Goal: Transaction & Acquisition: Purchase product/service

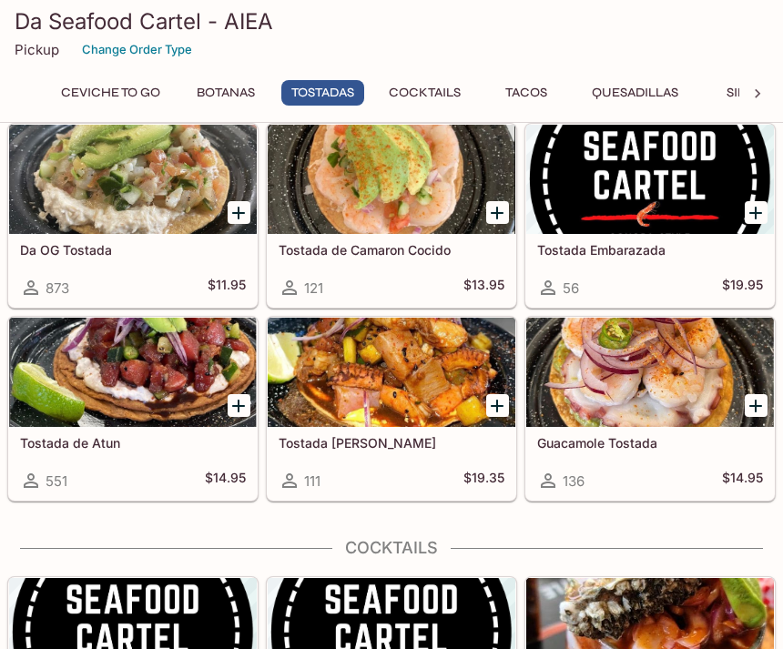
scroll to position [1179, 0]
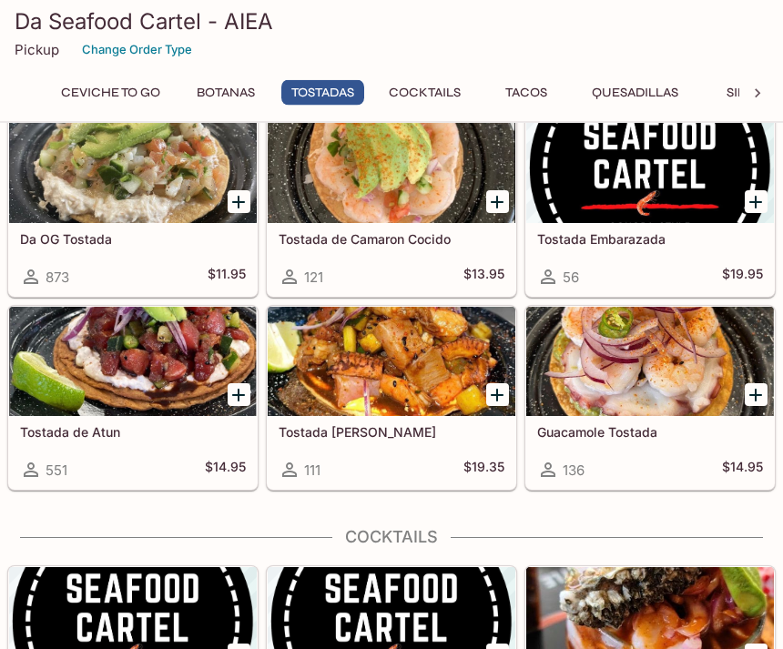
click at [233, 401] on icon "Add Tostada de Atun" at bounding box center [239, 396] width 22 height 22
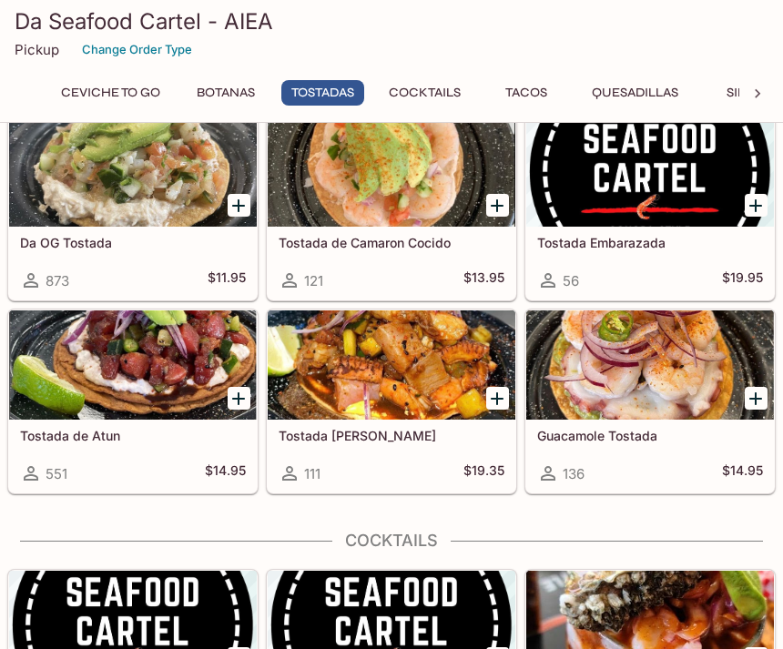
click at [244, 398] on icon "Add Tostada de Atun" at bounding box center [238, 399] width 13 height 13
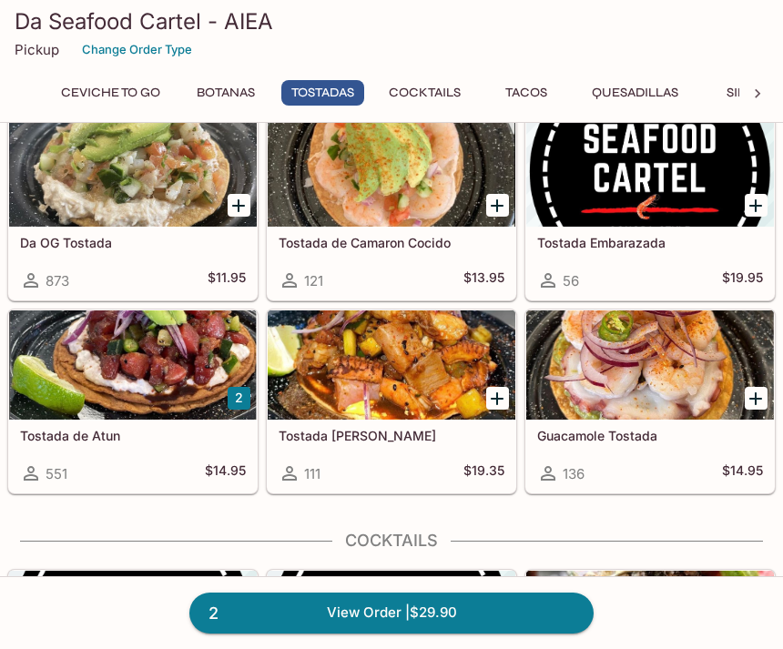
click at [236, 210] on icon "Add Da OG Tostada" at bounding box center [239, 206] width 22 height 22
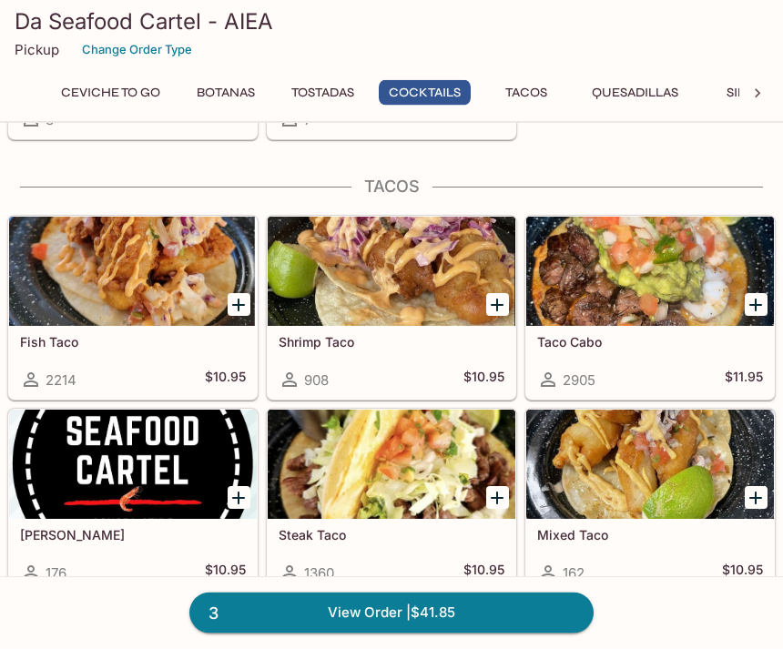
scroll to position [1984, 0]
click at [244, 302] on icon "Add Fish Taco" at bounding box center [239, 305] width 22 height 22
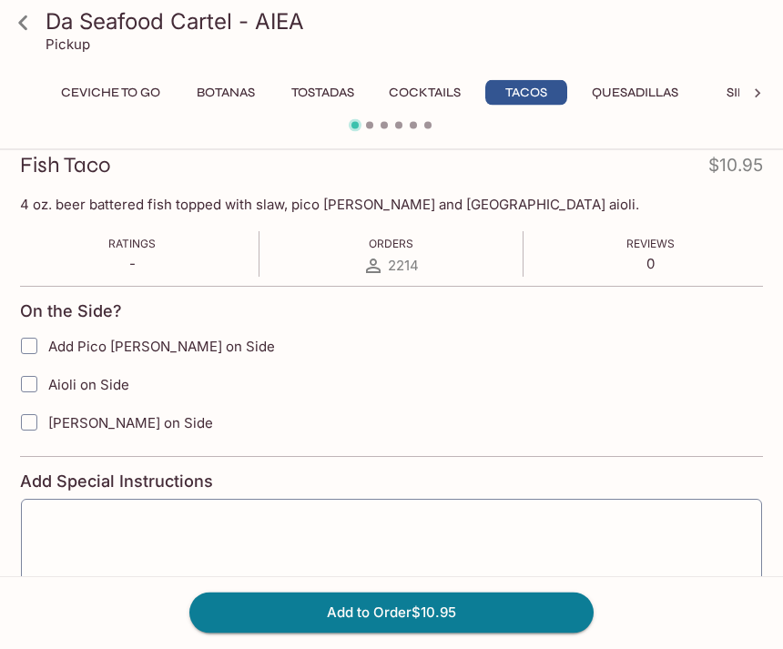
scroll to position [260, 0]
click at [15, 34] on icon at bounding box center [23, 23] width 32 height 32
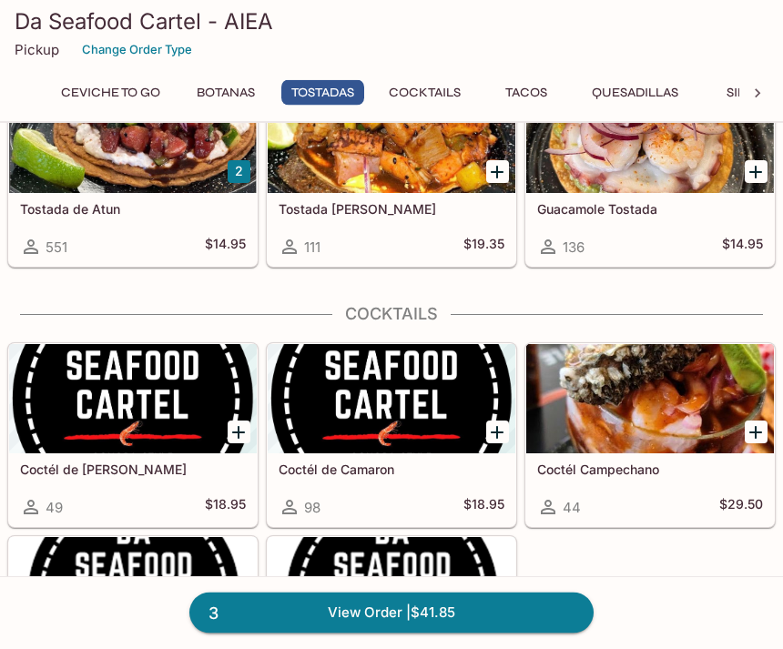
scroll to position [1399, 0]
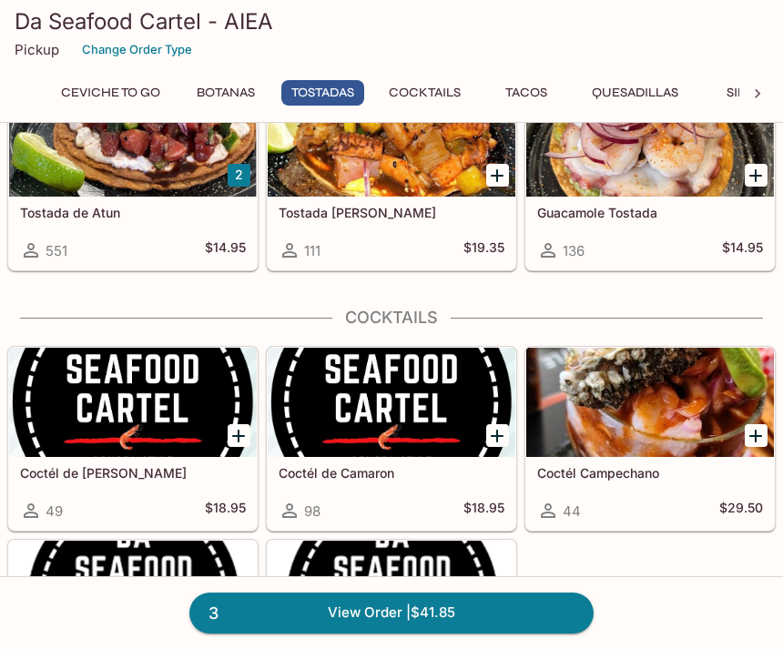
click at [240, 175] on button "2" at bounding box center [239, 175] width 23 height 23
click at [243, 178] on button "2" at bounding box center [239, 175] width 23 height 23
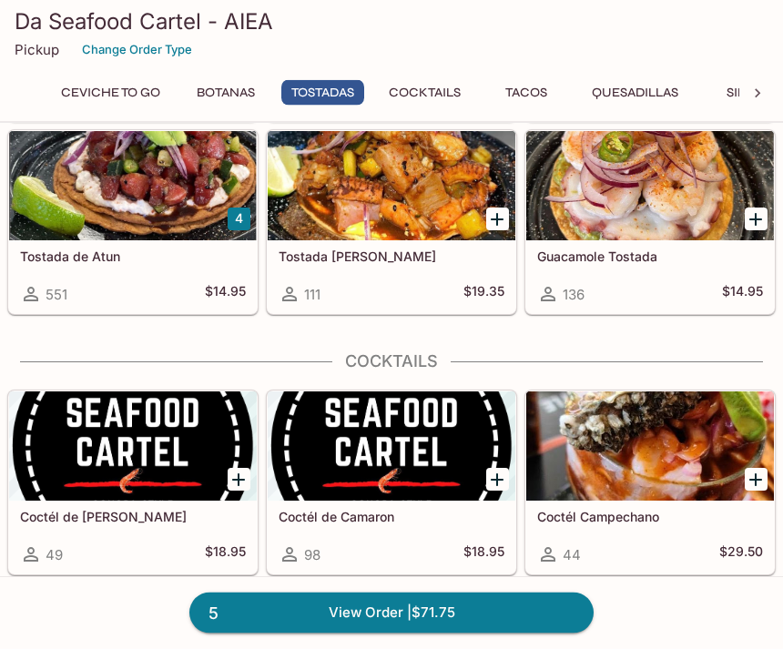
scroll to position [1355, 0]
click at [168, 294] on div "551 $14.95" at bounding box center [133, 294] width 226 height 22
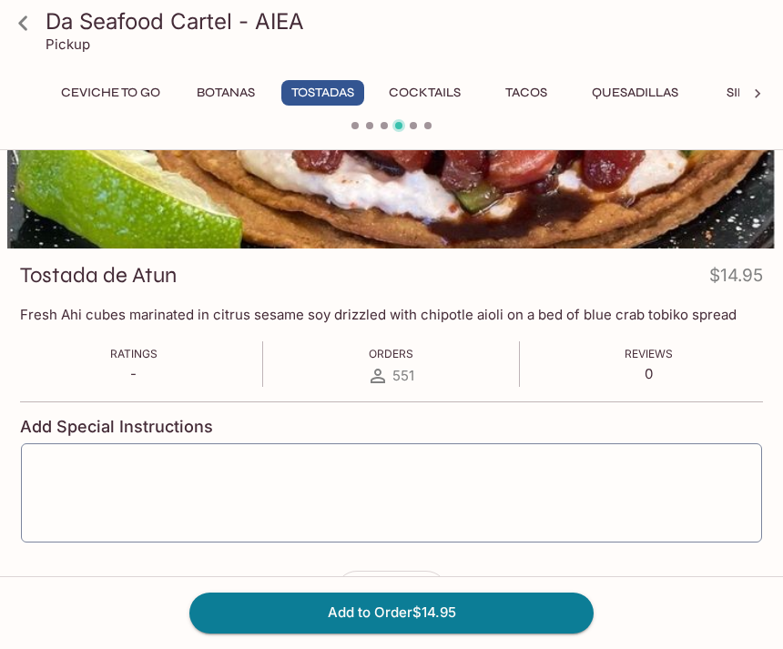
scroll to position [174, 0]
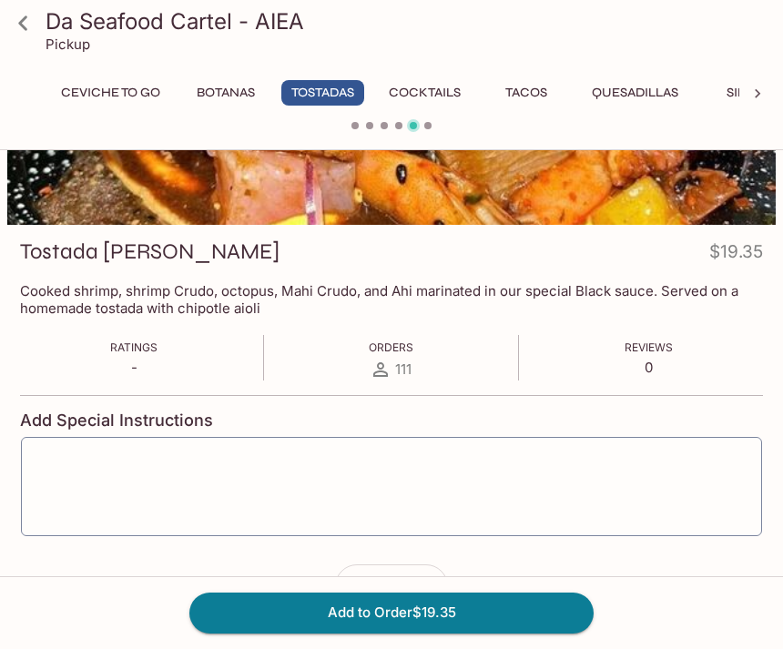
click at [36, 35] on icon at bounding box center [23, 23] width 32 height 32
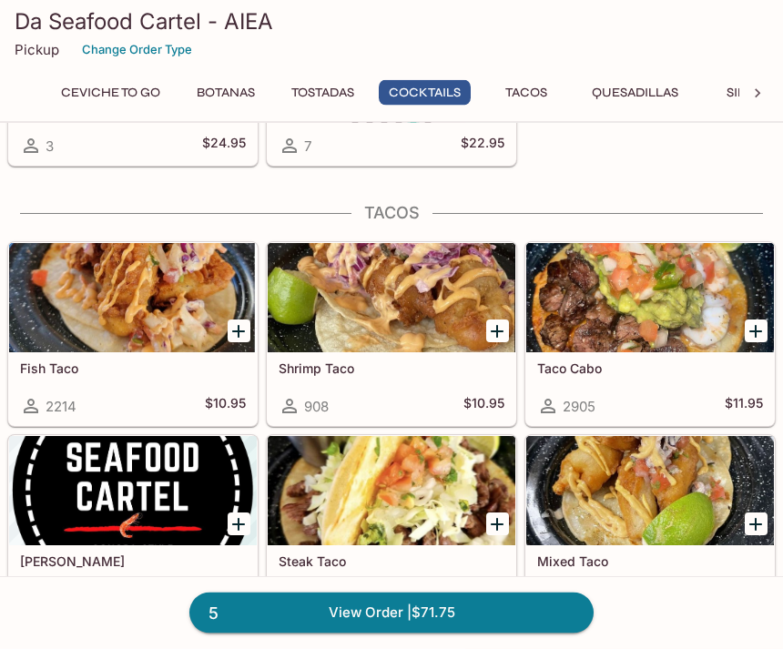
scroll to position [1961, 0]
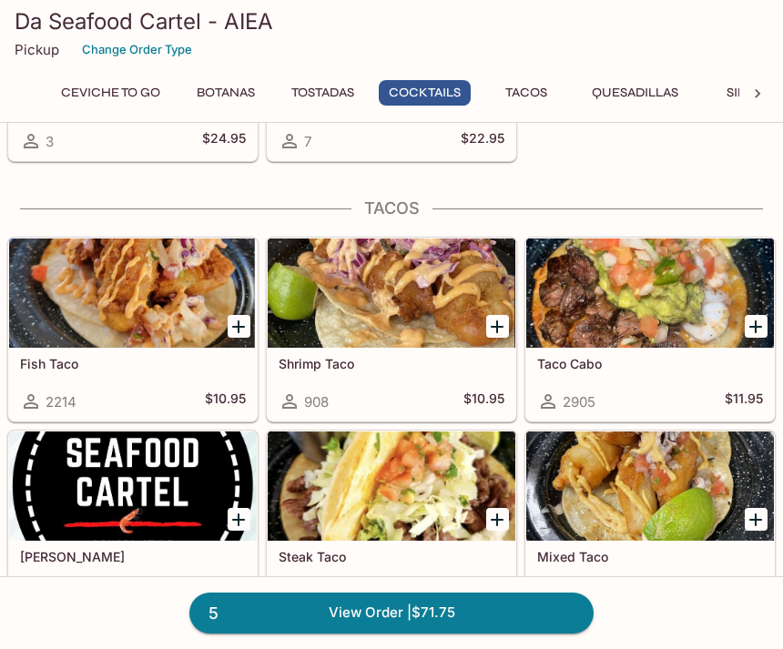
click at [327, 633] on link "5 View Order | $71.75" at bounding box center [391, 613] width 404 height 40
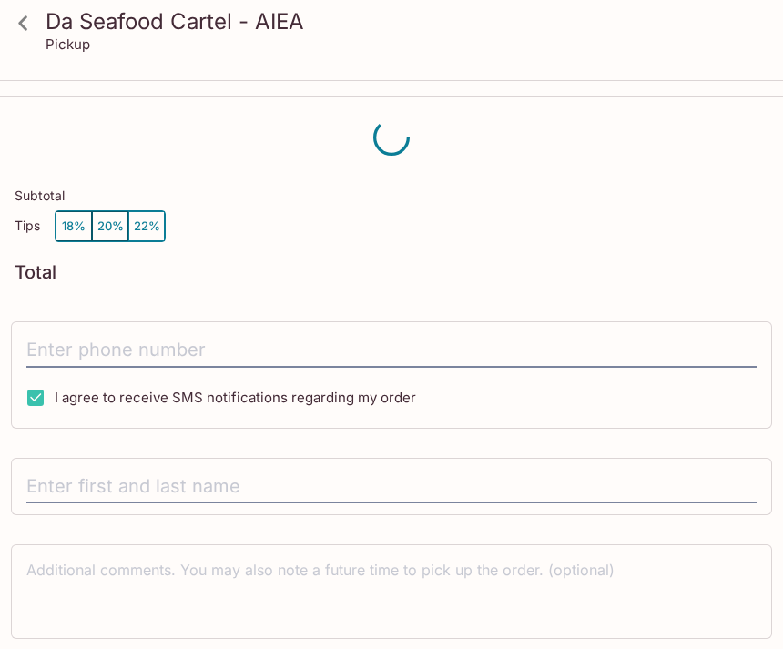
scroll to position [24, 0]
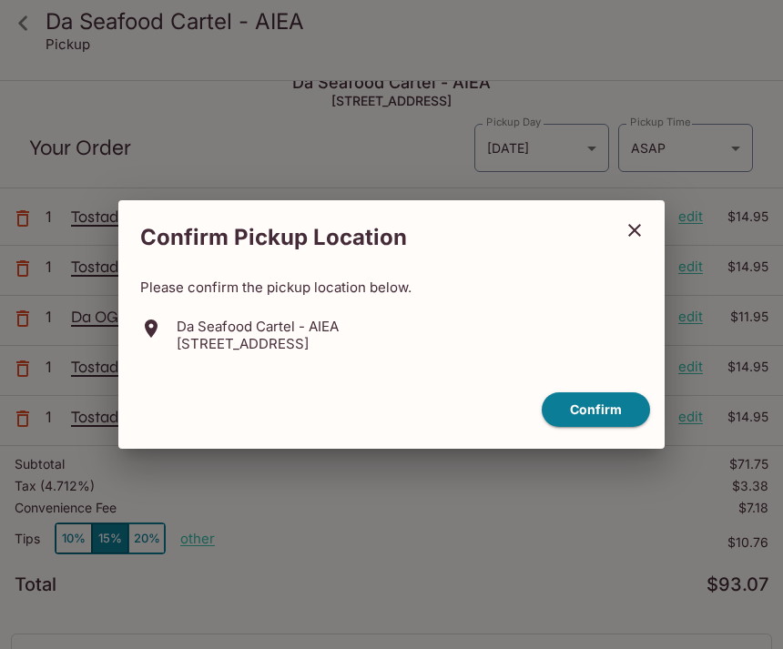
click at [638, 253] on button "close" at bounding box center [635, 231] width 46 height 46
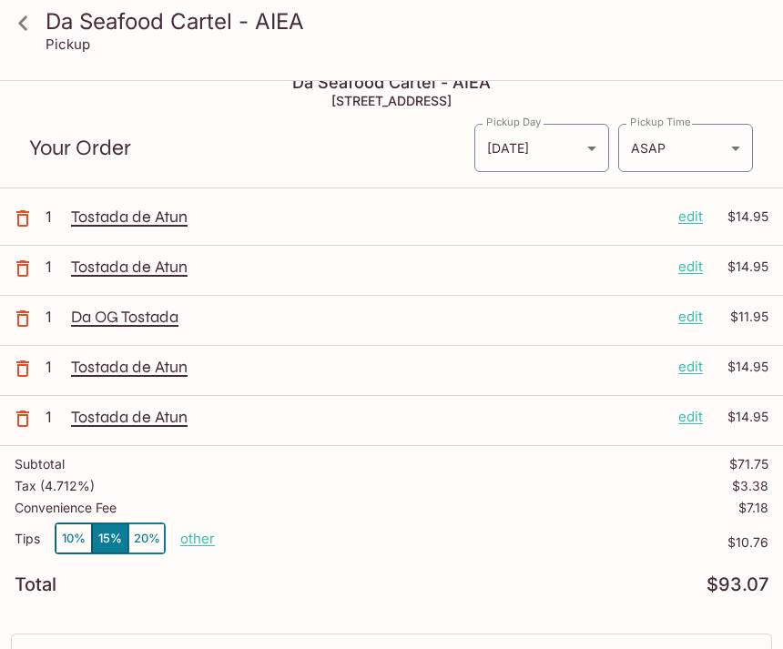
click at [44, 423] on button "button" at bounding box center [23, 419] width 46 height 46
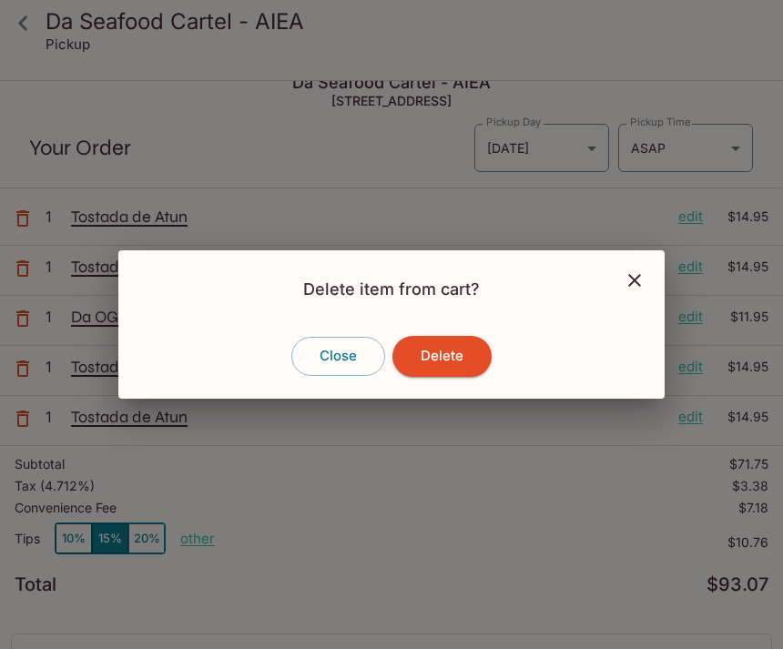
click at [446, 376] on button "Delete" at bounding box center [442, 356] width 99 height 40
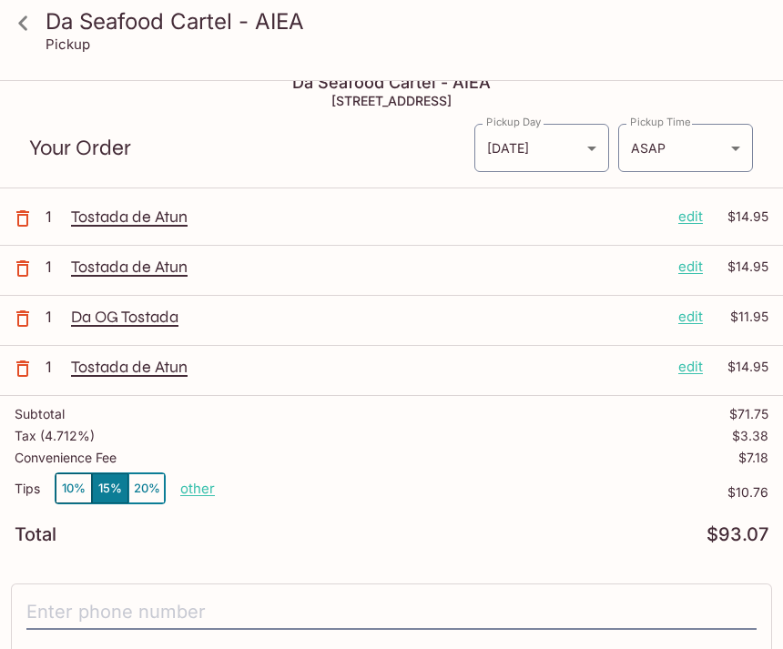
click at [27, 377] on icon "button" at bounding box center [23, 369] width 22 height 22
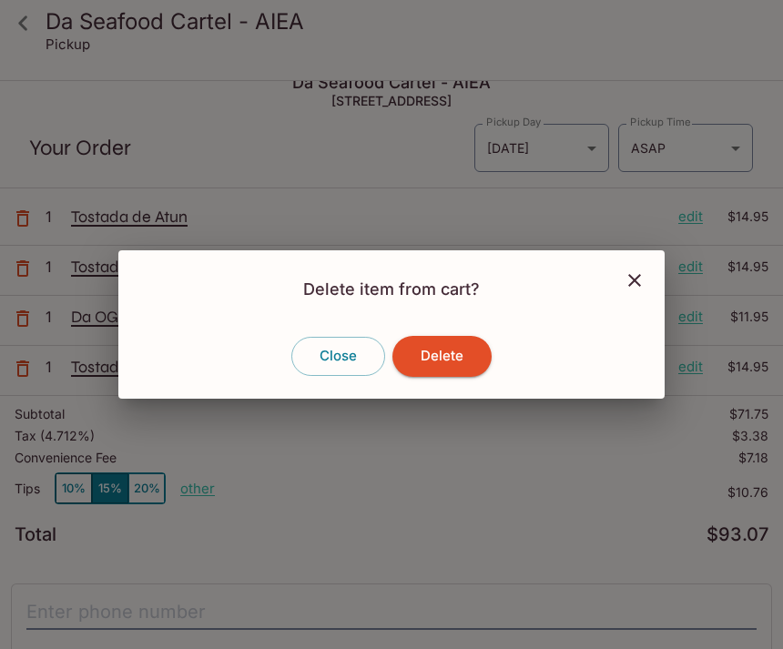
click at [481, 376] on button "Delete" at bounding box center [442, 356] width 99 height 40
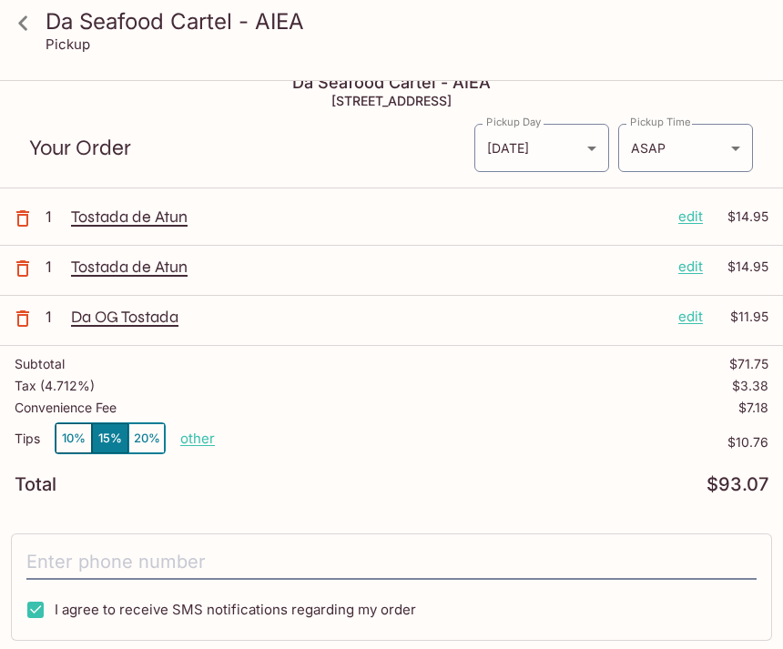
click at [26, 283] on button "button" at bounding box center [23, 269] width 46 height 46
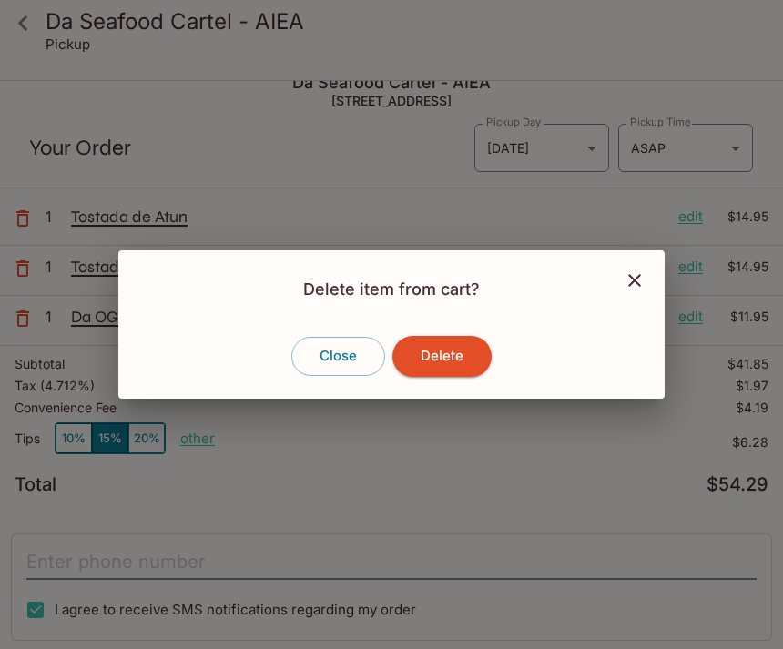
click at [444, 376] on button "Delete" at bounding box center [442, 356] width 99 height 40
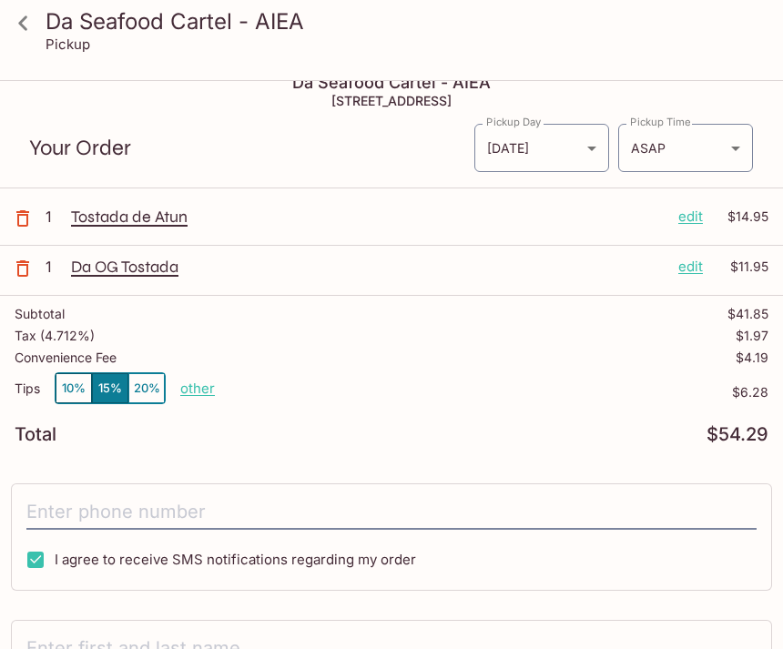
click at [22, 220] on icon "button" at bounding box center [23, 219] width 22 height 22
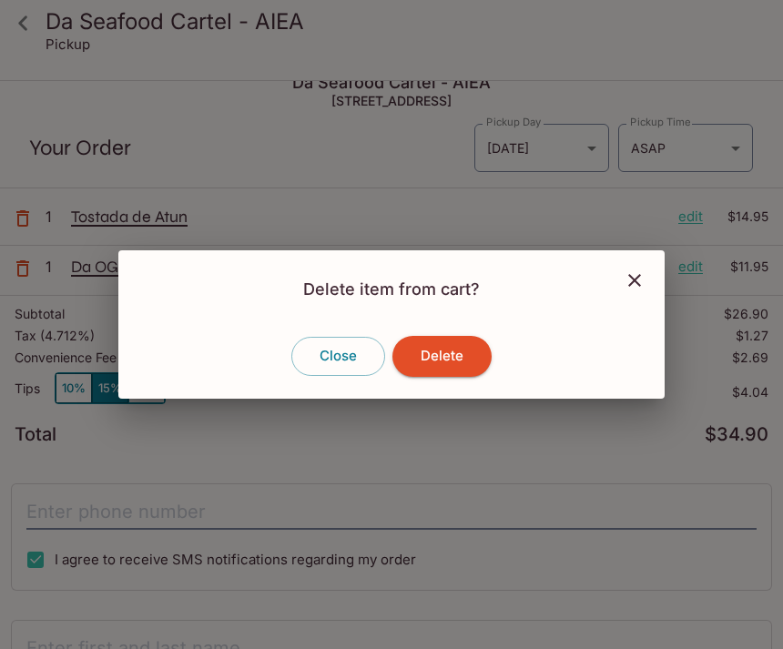
click at [458, 376] on button "Delete" at bounding box center [442, 356] width 99 height 40
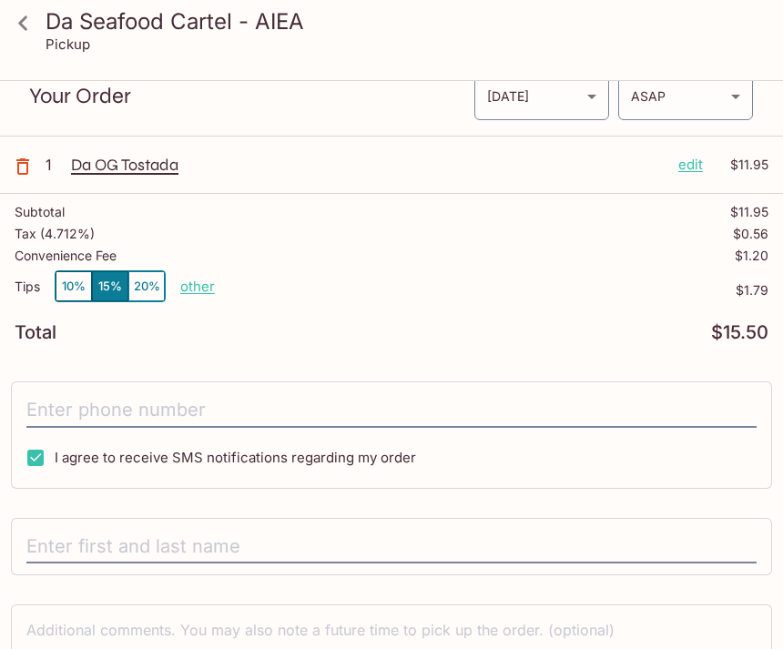
scroll to position [0, 0]
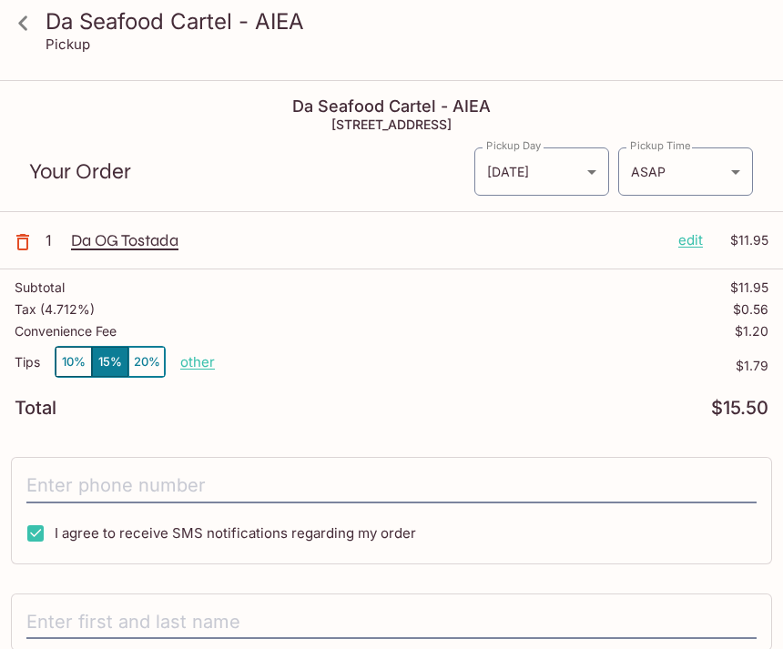
click at [23, 31] on icon at bounding box center [23, 23] width 32 height 32
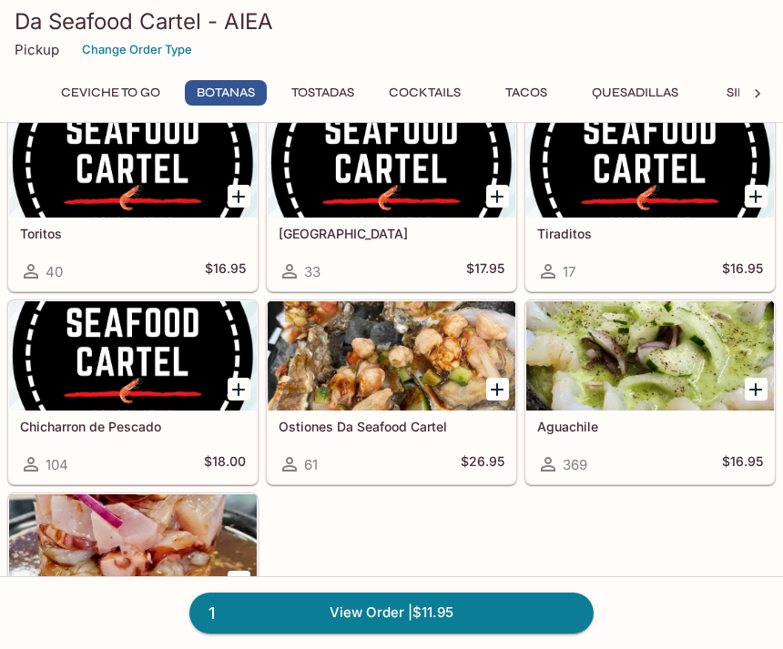
scroll to position [517, 0]
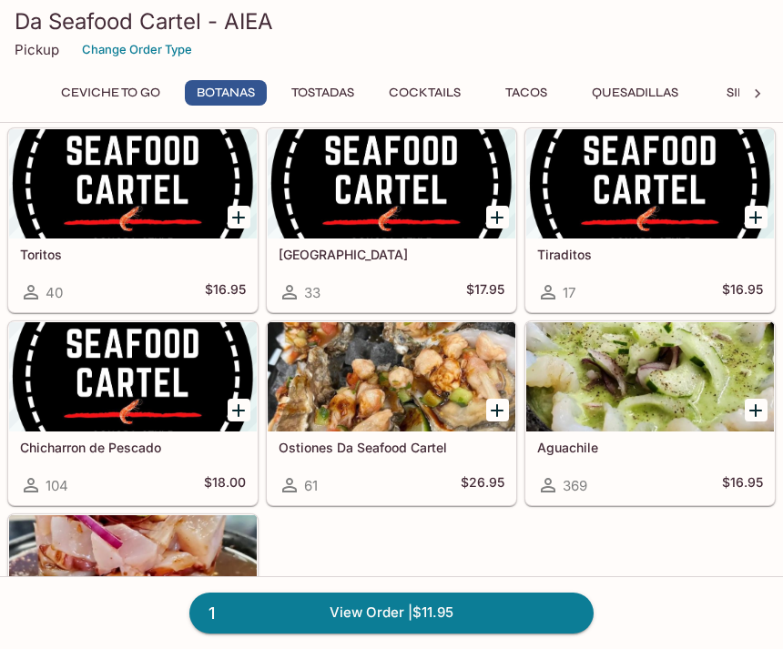
click at [511, 614] on link "1 View Order | $11.95" at bounding box center [391, 613] width 404 height 40
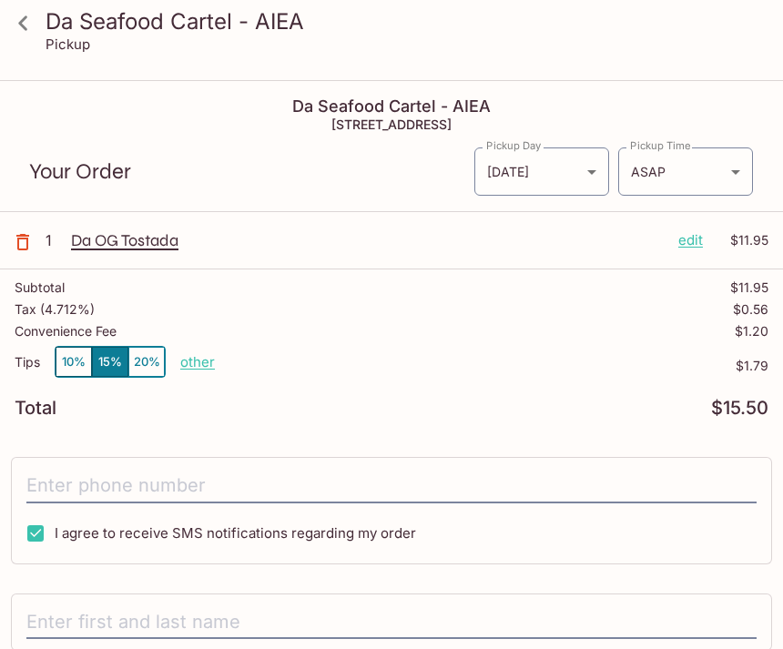
click at [32, 41] on link at bounding box center [23, 23] width 46 height 46
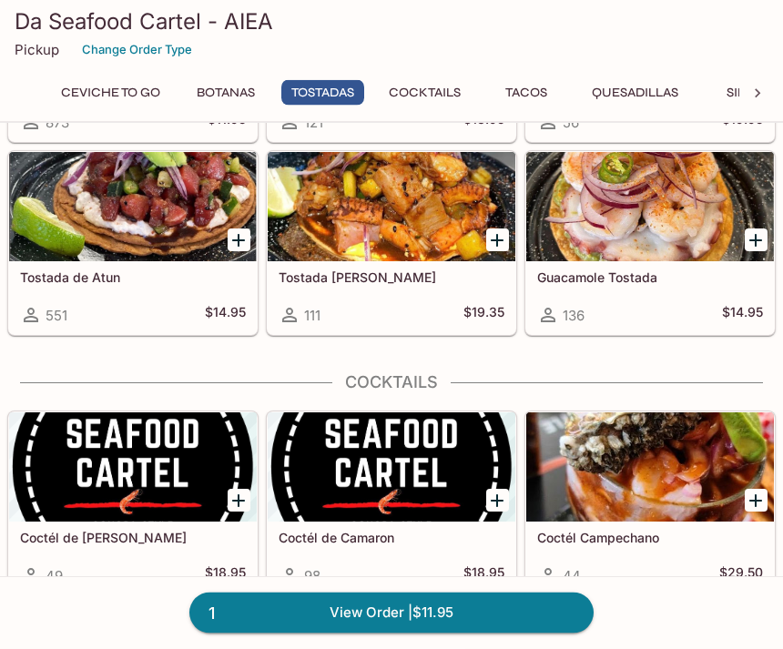
scroll to position [1333, 0]
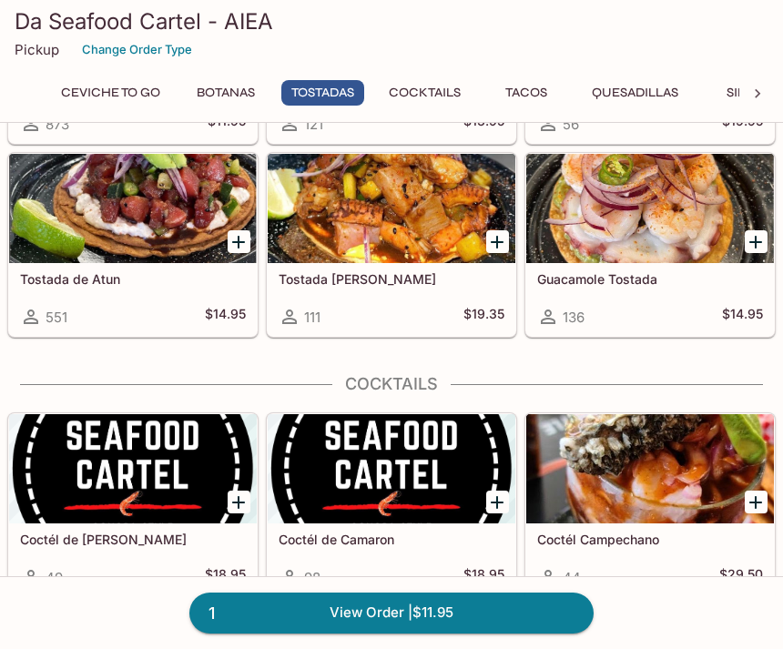
click at [235, 250] on icon "Add Tostada de Atun" at bounding box center [239, 242] width 22 height 22
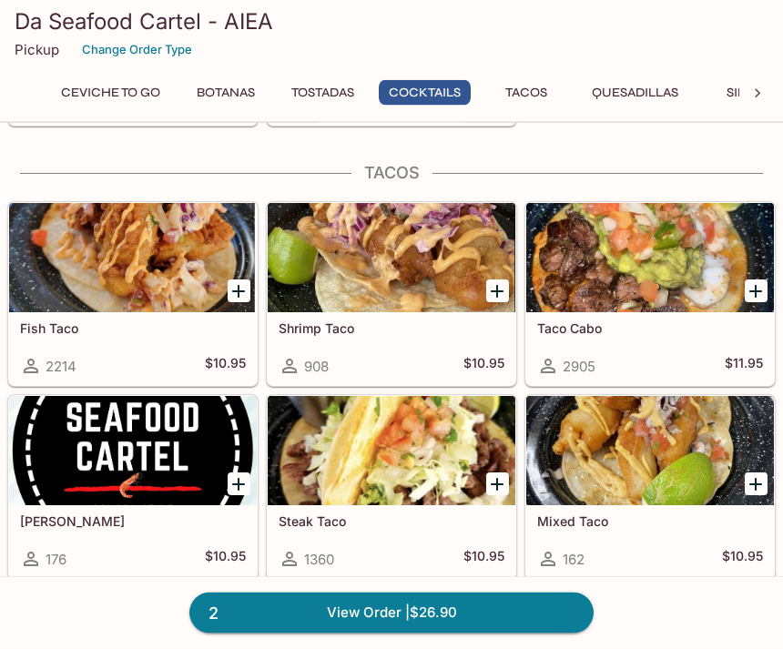
click at [243, 294] on icon "Add Fish Taco" at bounding box center [239, 292] width 22 height 22
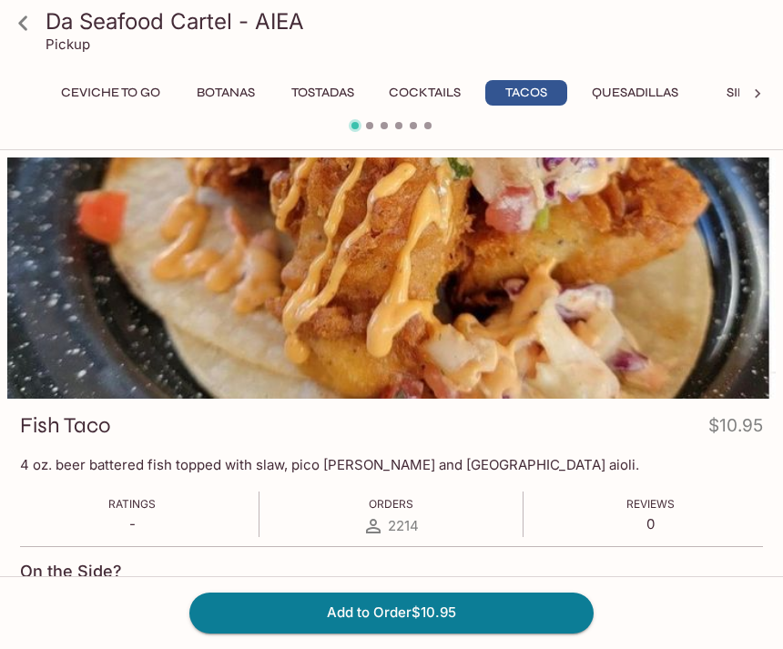
click at [30, 39] on link at bounding box center [23, 23] width 46 height 46
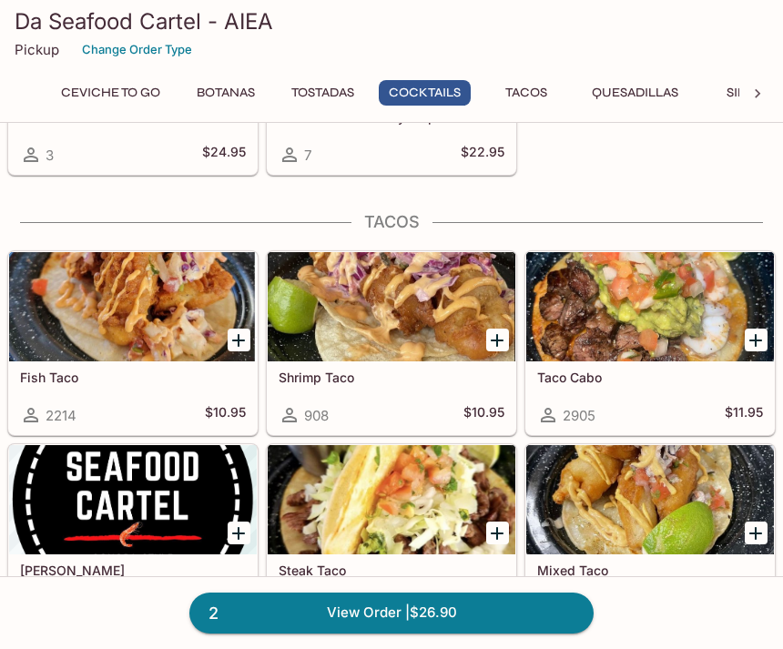
scroll to position [1957, 0]
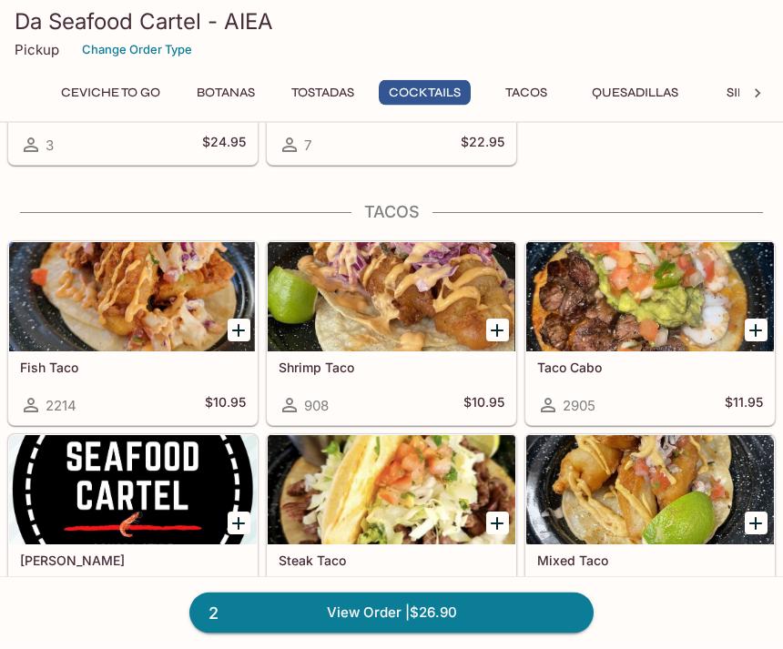
click at [241, 336] on icon "Add Fish Taco" at bounding box center [239, 332] width 22 height 22
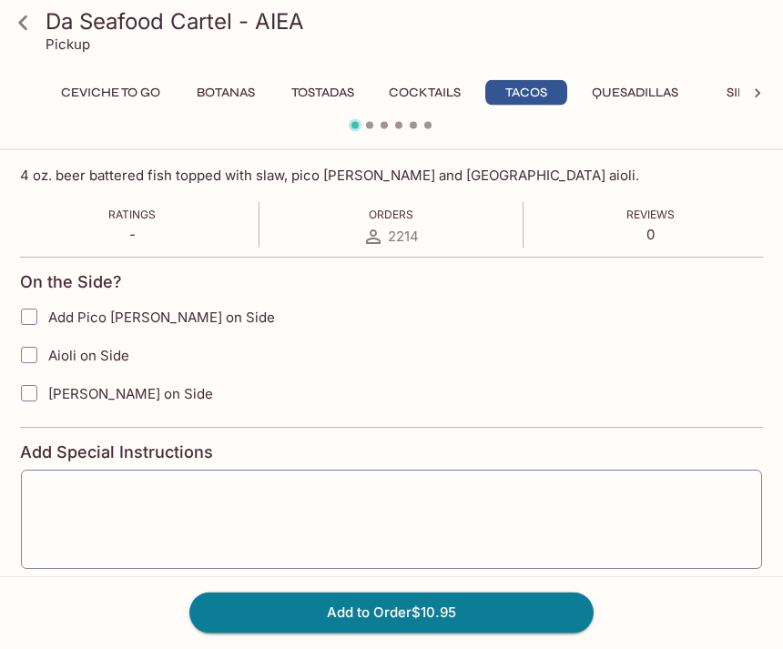
scroll to position [290, 0]
click at [425, 610] on icon "button" at bounding box center [426, 619] width 18 height 18
click at [488, 633] on button "Add to Order $21.90" at bounding box center [391, 613] width 404 height 40
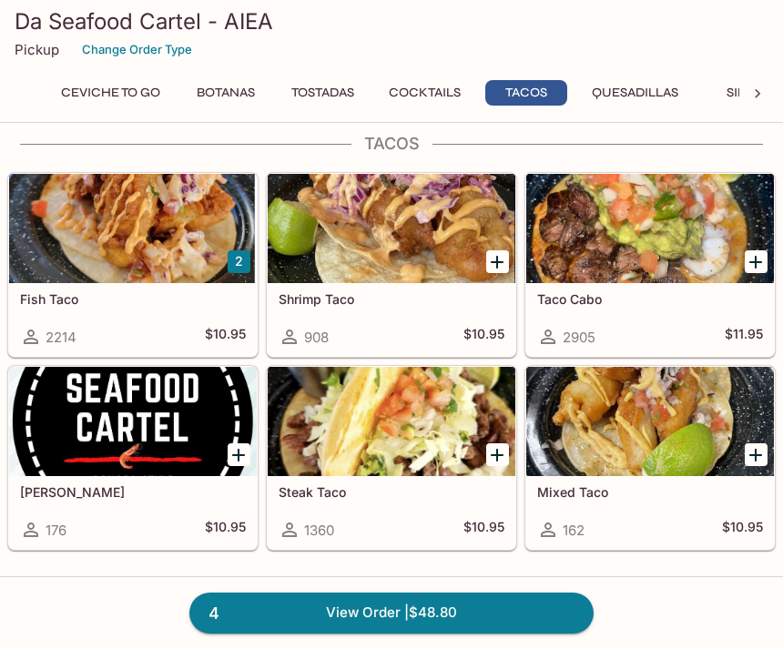
scroll to position [2024, 0]
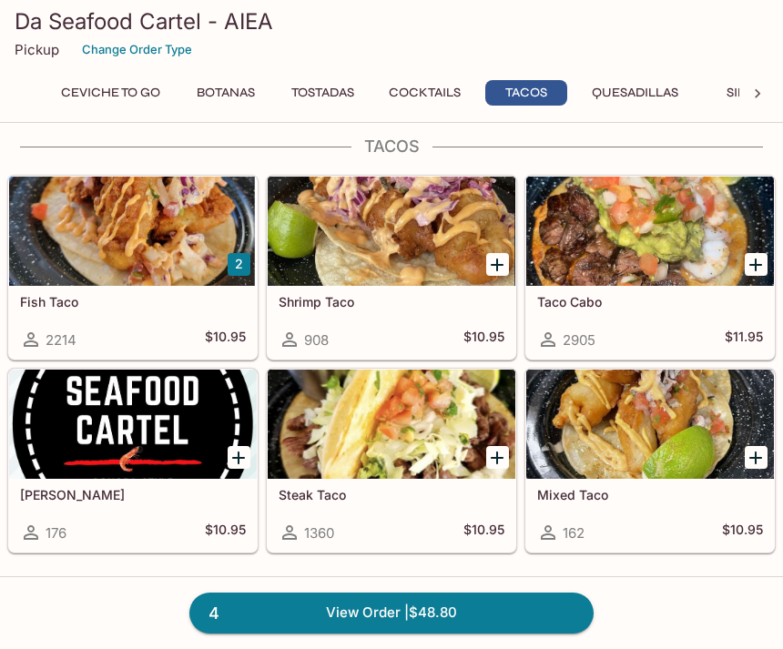
click at [654, 421] on div at bounding box center [650, 424] width 248 height 109
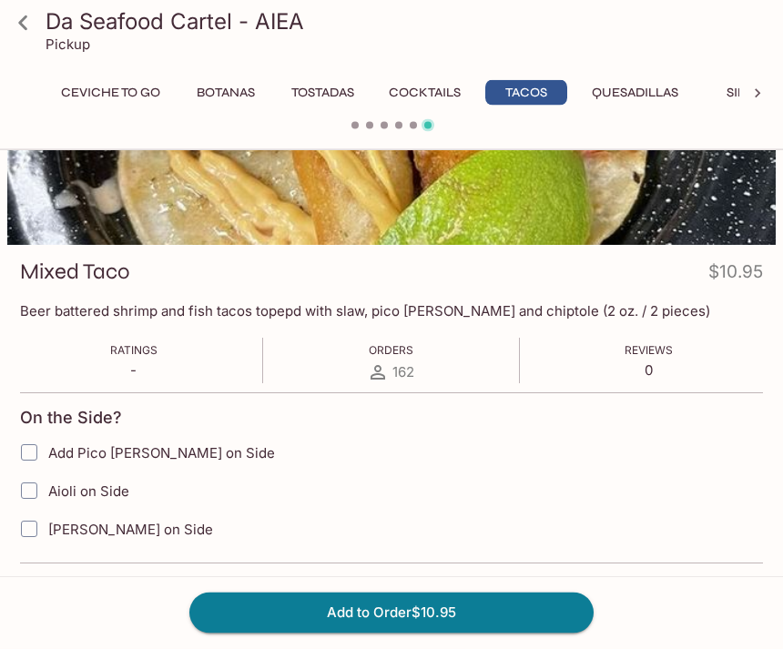
scroll to position [154, 0]
click at [24, 25] on icon at bounding box center [23, 23] width 32 height 32
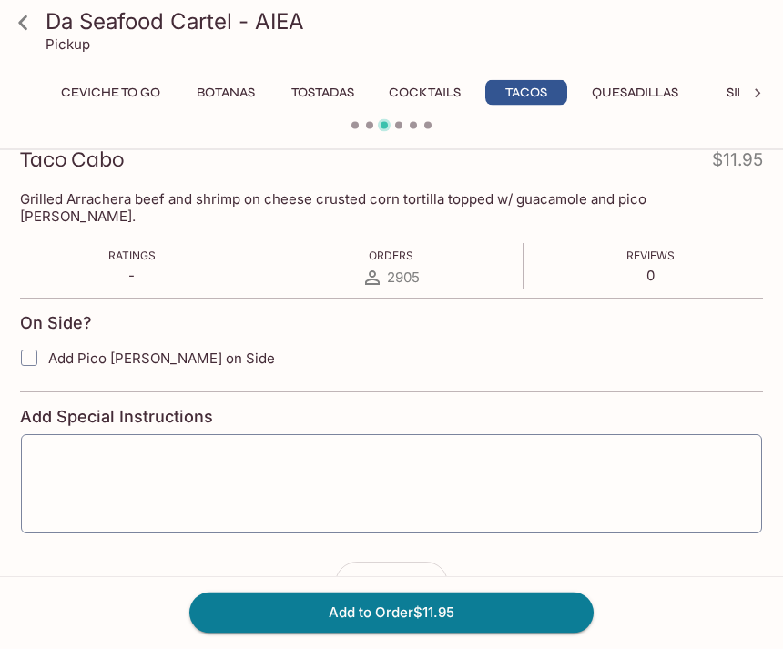
click at [434, 576] on icon "button" at bounding box center [426, 585] width 18 height 18
click at [488, 633] on button "Add to Order $23.90" at bounding box center [391, 613] width 404 height 40
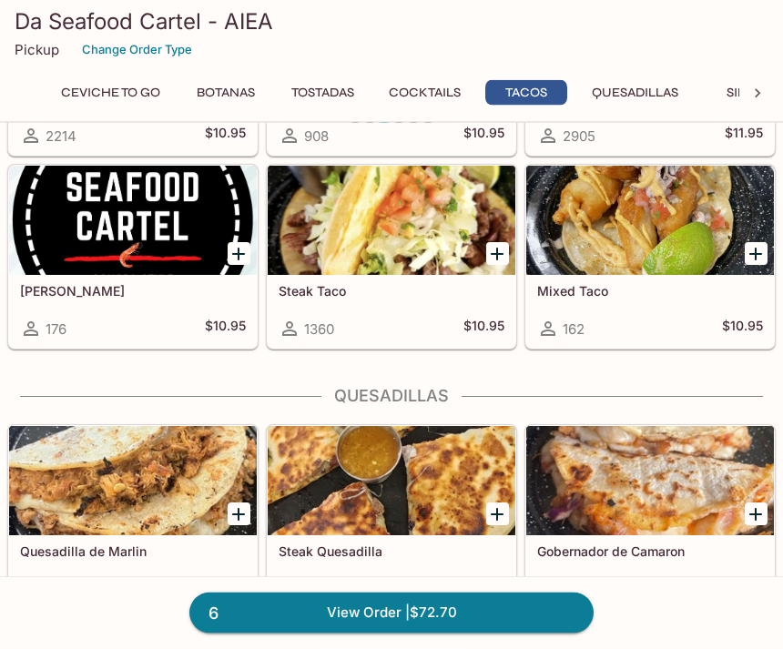
scroll to position [2228, 0]
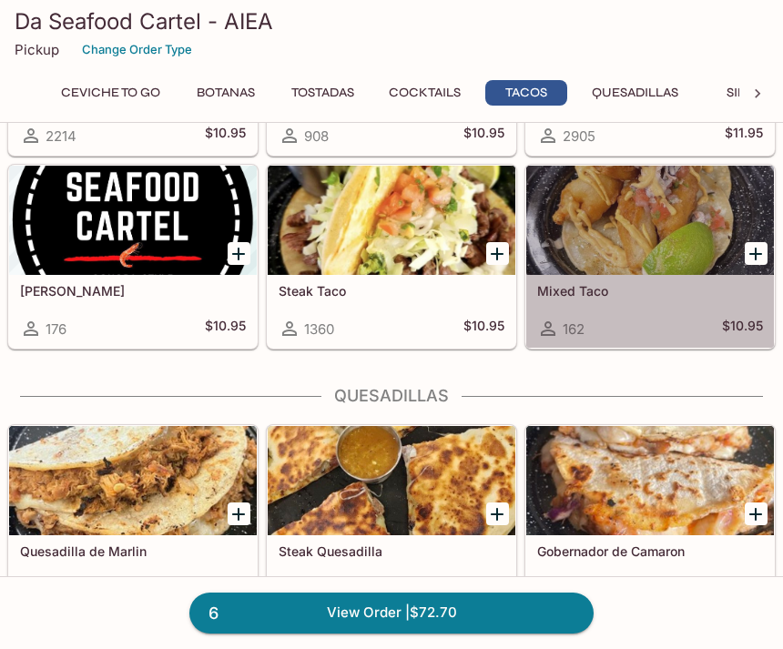
click at [656, 265] on div at bounding box center [650, 220] width 248 height 109
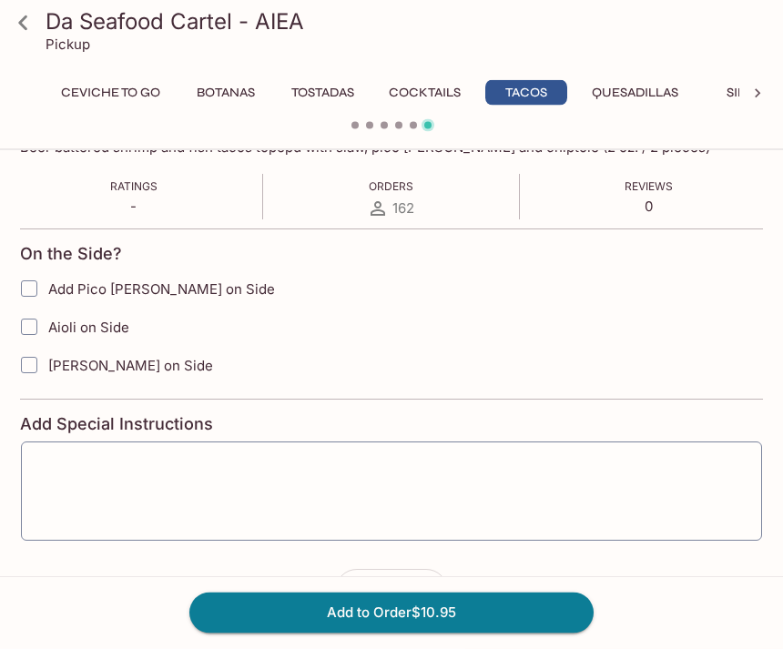
scroll to position [318, 0]
click at [438, 596] on button "button" at bounding box center [426, 591] width 42 height 42
click at [486, 633] on button "Add to Order $21.90" at bounding box center [391, 613] width 404 height 40
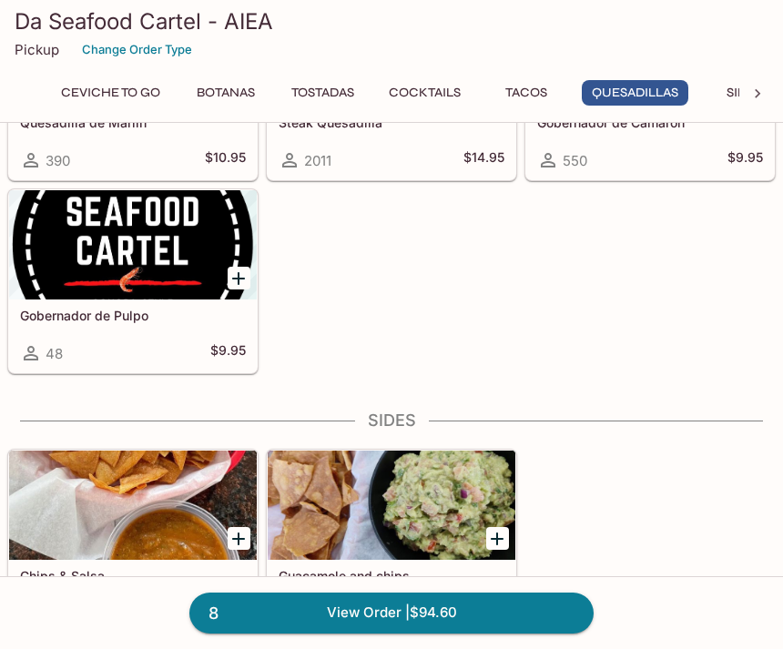
scroll to position [2869, 0]
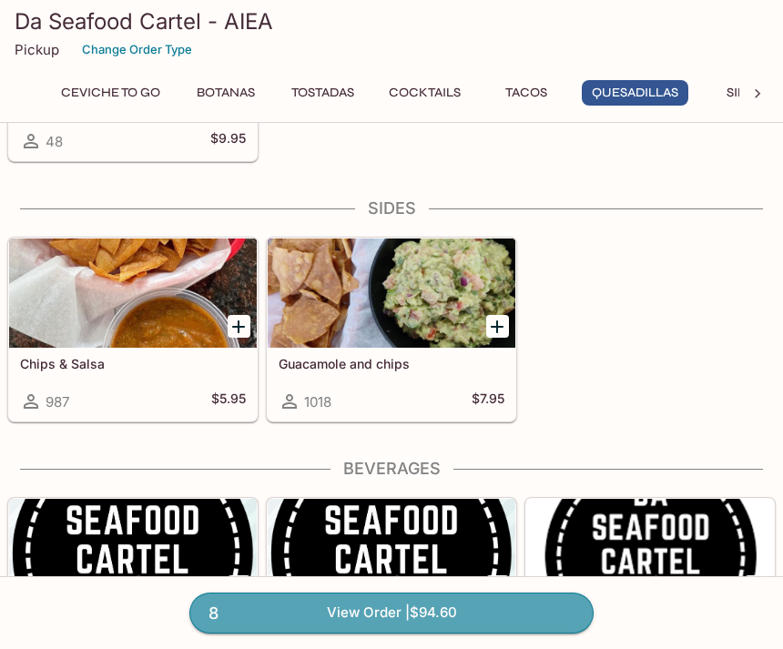
click at [522, 633] on link "8 View Order | $94.60" at bounding box center [391, 613] width 404 height 40
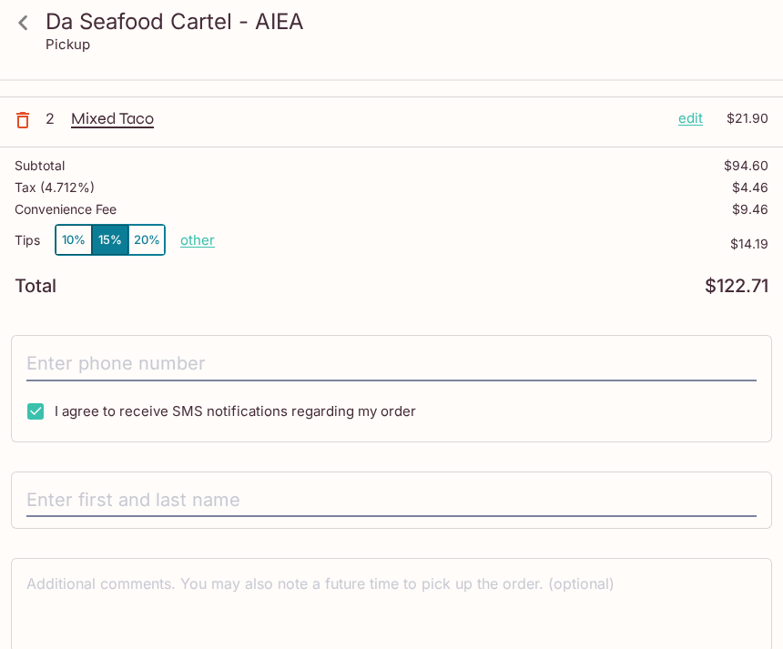
scroll to position [322, 0]
click at [74, 244] on button "10%" at bounding box center [74, 240] width 36 height 30
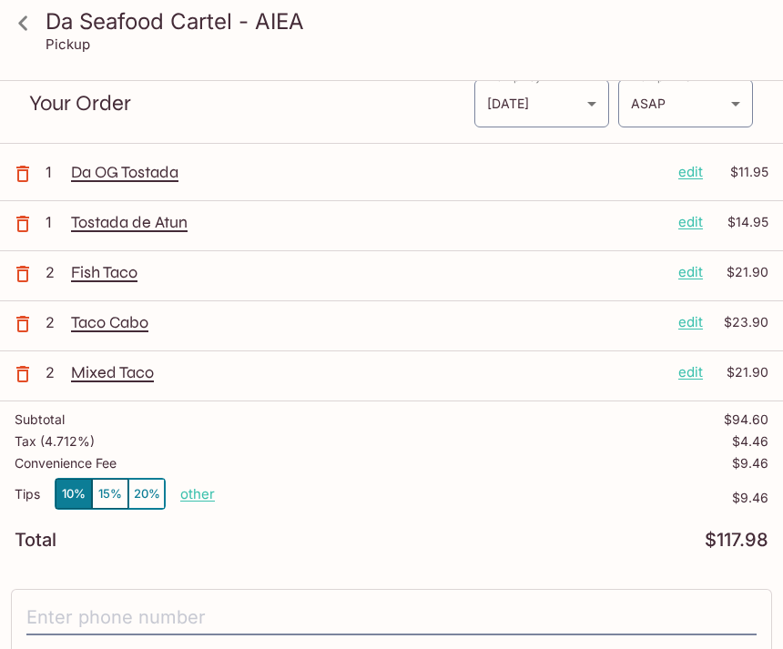
scroll to position [0, 0]
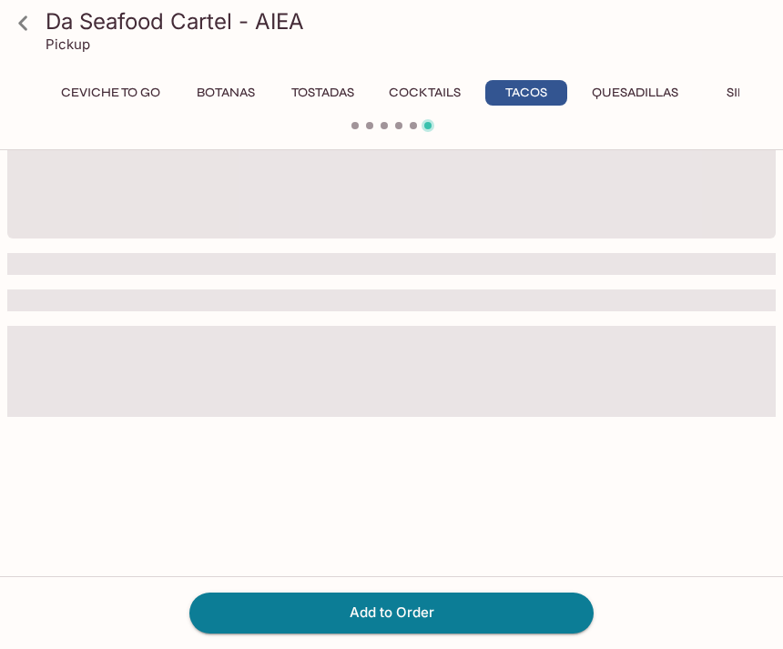
scroll to position [160, 0]
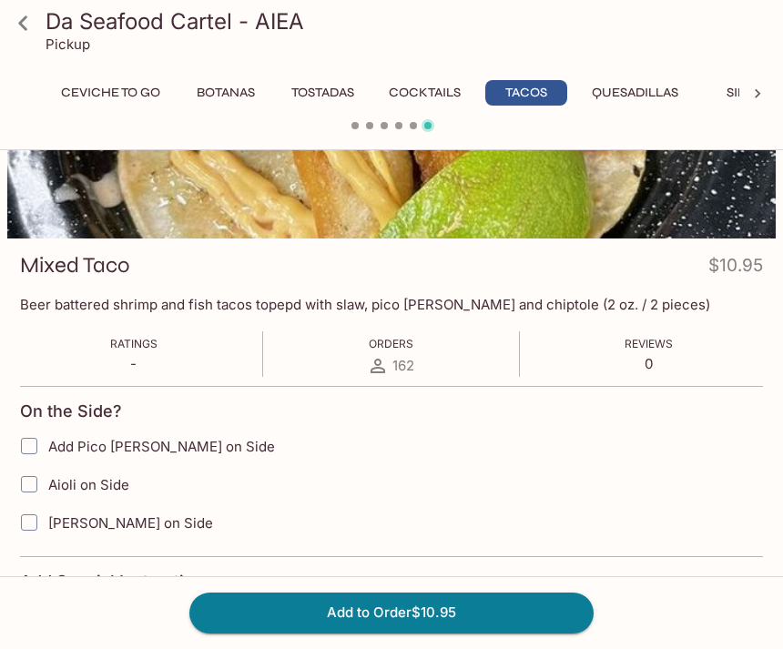
click at [36, 31] on icon at bounding box center [23, 23] width 32 height 32
